Goal: Task Accomplishment & Management: Manage account settings

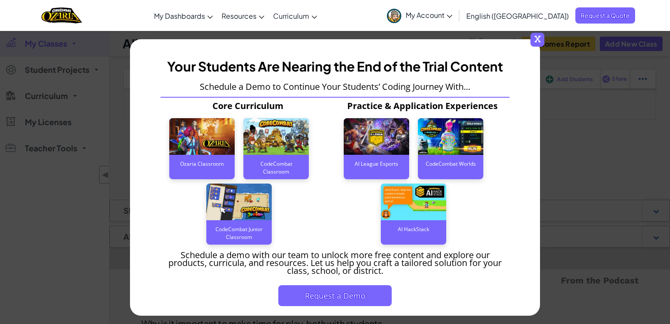
click at [538, 41] on span "x" at bounding box center [537, 40] width 14 height 14
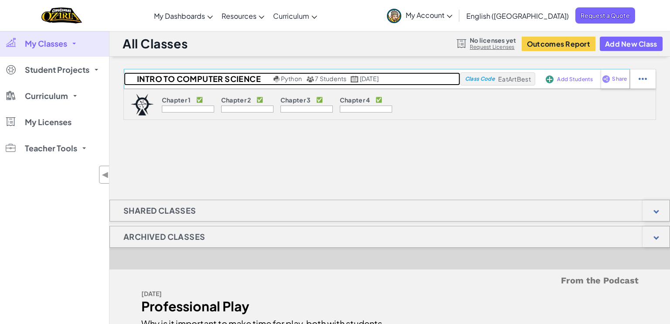
click at [331, 79] on span "7 Students" at bounding box center [330, 79] width 31 height 8
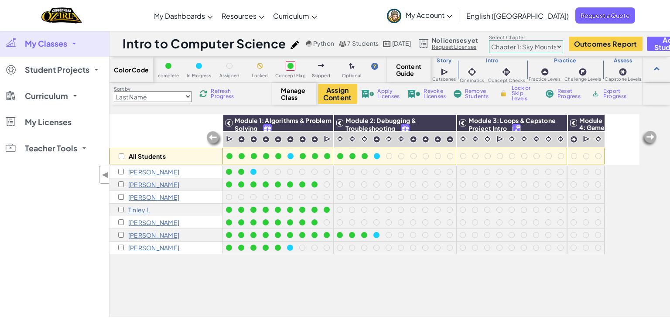
click at [289, 255] on div "All Students Module 1: Algorithms & Problem Solving Module 2: Debugging & Troub…" at bounding box center [374, 167] width 530 height 280
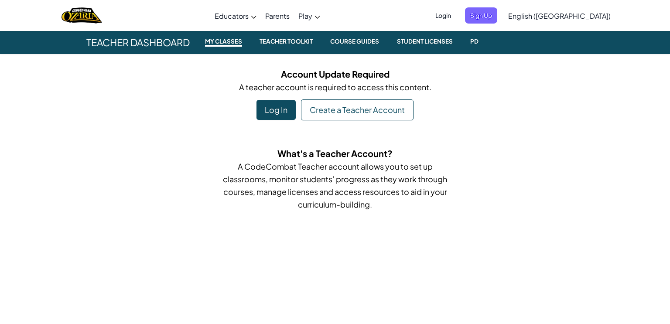
click at [456, 15] on span "Login" at bounding box center [443, 15] width 26 height 16
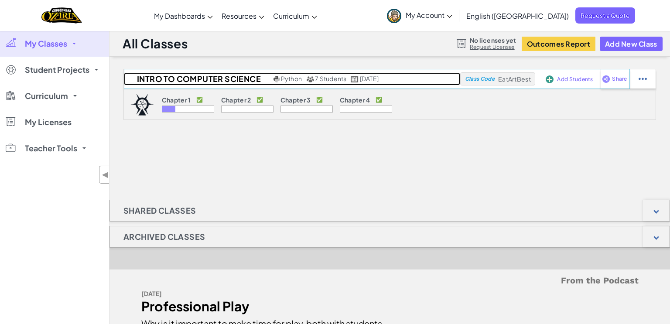
click at [329, 78] on span "7 Students" at bounding box center [330, 79] width 31 height 8
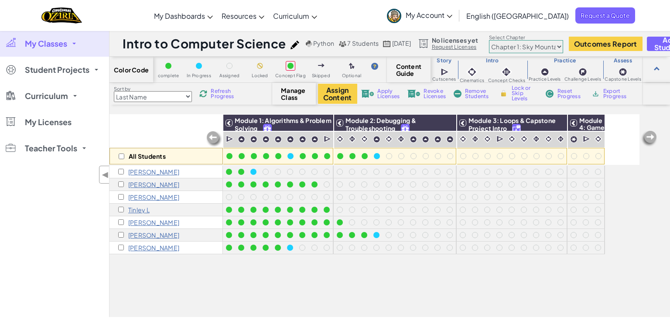
click at [149, 129] on div "All Students" at bounding box center [165, 139] width 113 height 51
click at [452, 15] on span "My Account" at bounding box center [429, 14] width 47 height 9
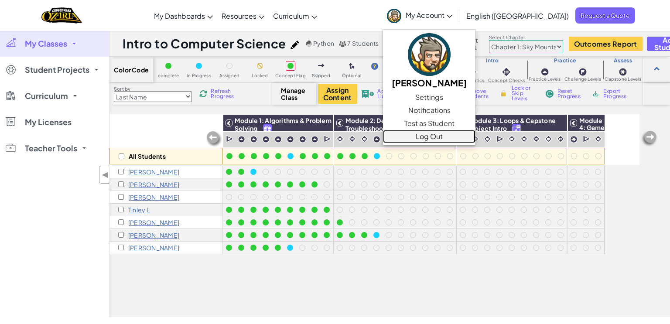
click at [471, 133] on link "Log Out" at bounding box center [429, 136] width 92 height 13
